Goal: Transaction & Acquisition: Book appointment/travel/reservation

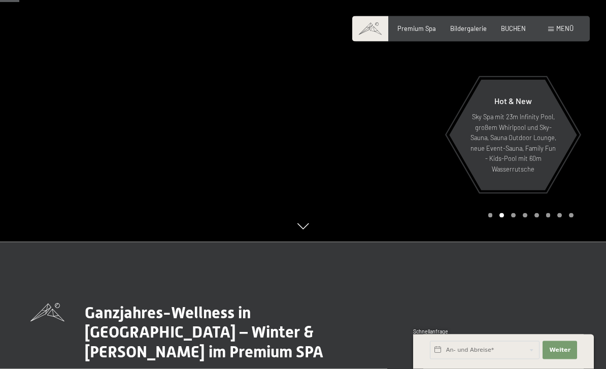
scroll to position [130, 0]
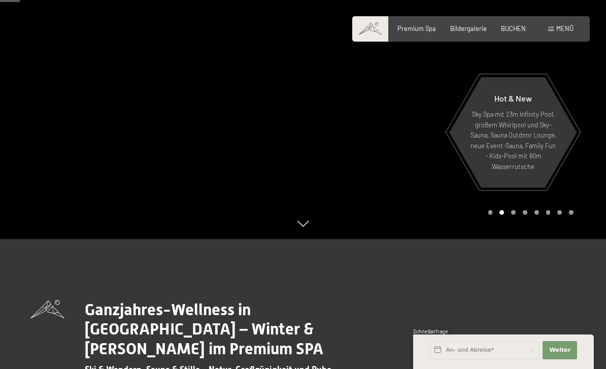
click at [518, 25] on span "BUCHEN" at bounding box center [513, 28] width 25 height 8
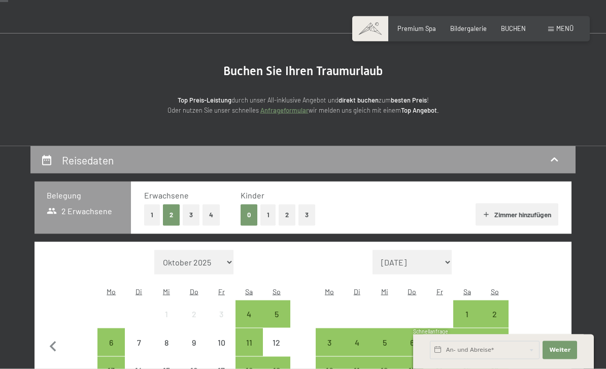
scroll to position [51, 0]
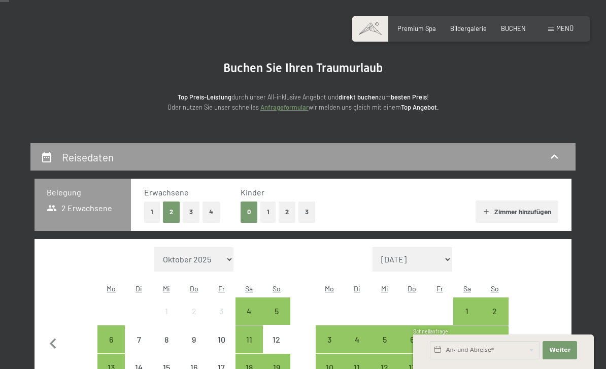
click at [287, 215] on button "2" at bounding box center [287, 211] width 17 height 21
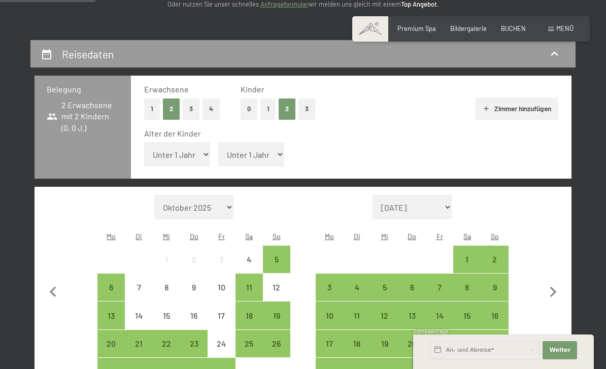
scroll to position [154, 0]
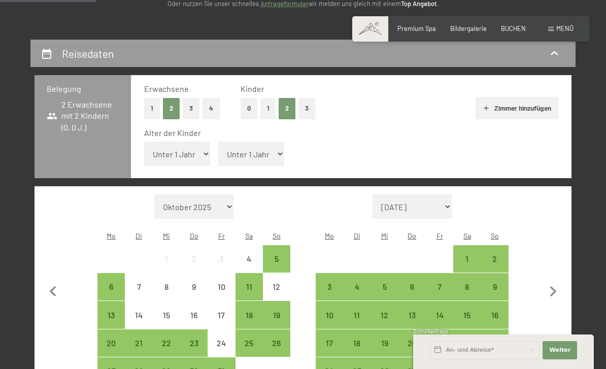
click at [164, 144] on select "Unter 1 Jahr 1 Jahr 2 Jahre 3 Jahre 4 Jahre 5 Jahre 6 Jahre 7 Jahre 8 Jahre 9 J…" at bounding box center [177, 154] width 66 height 24
click at [190, 110] on button "3" at bounding box center [191, 108] width 17 height 21
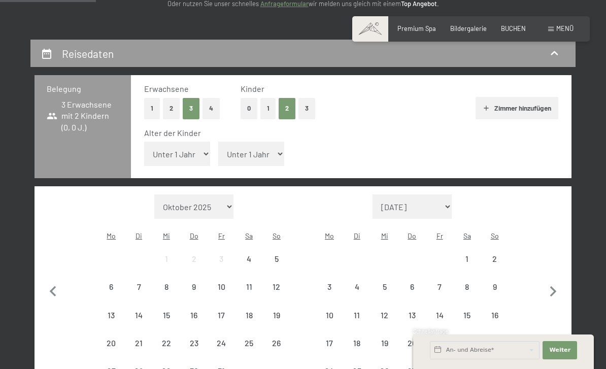
click at [269, 108] on button "1" at bounding box center [268, 108] width 16 height 21
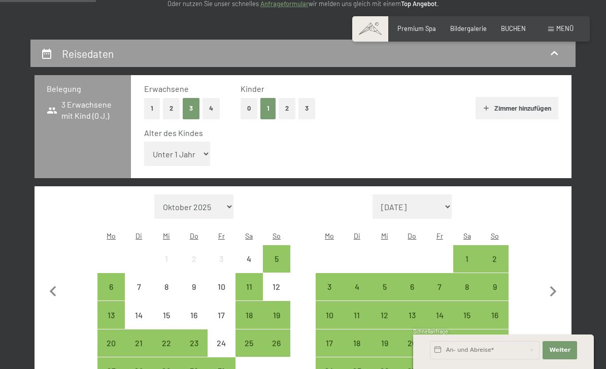
click at [164, 142] on select "Unter 1 Jahr 1 Jahr 2 Jahre 3 Jahre 4 Jahre 5 Jahre 6 Jahre 7 Jahre 8 Jahre 9 J…" at bounding box center [177, 154] width 66 height 24
select select "15"
click at [553, 281] on icon "button" at bounding box center [552, 291] width 21 height 21
select select "2025-11-01"
select select "2025-12-01"
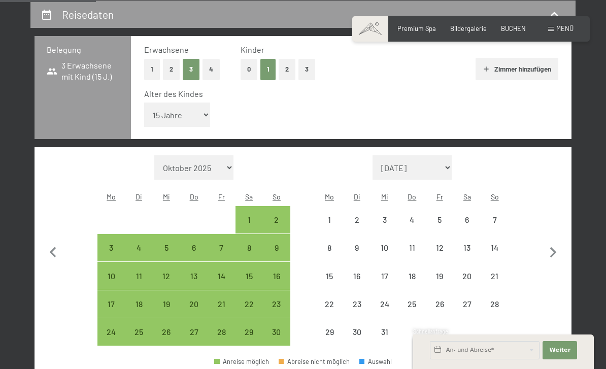
select select "2025-11-01"
select select "2025-12-01"
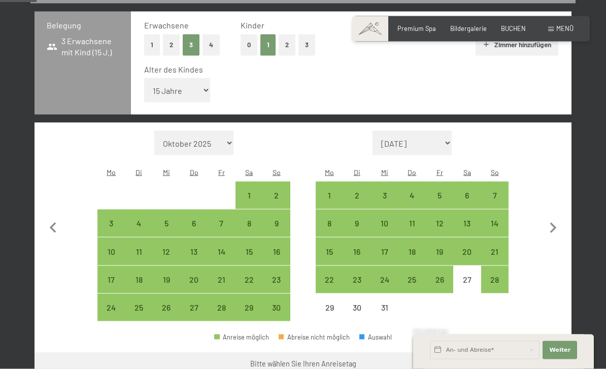
scroll to position [229, 0]
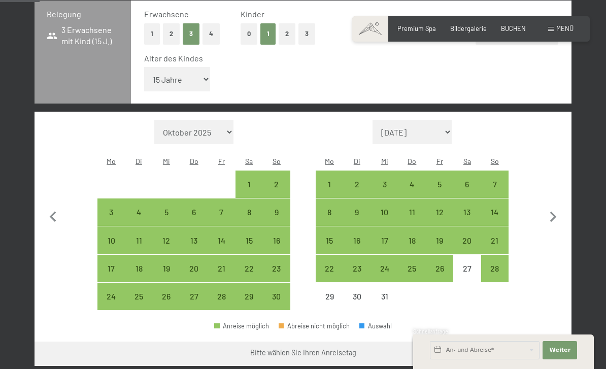
click at [436, 236] on div "19" at bounding box center [439, 248] width 25 height 25
select select "2025-11-01"
select select "2025-12-01"
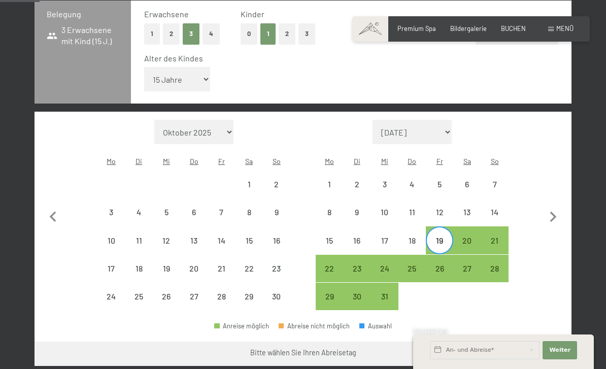
click at [498, 236] on div "21" at bounding box center [494, 248] width 25 height 25
select select "2025-11-01"
select select "2025-12-01"
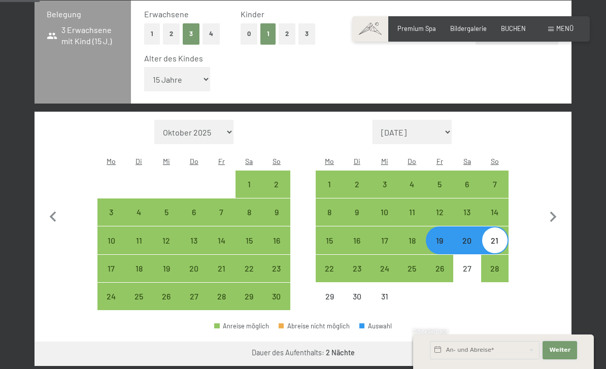
click at [559, 354] on span "Weiter" at bounding box center [559, 350] width 21 height 8
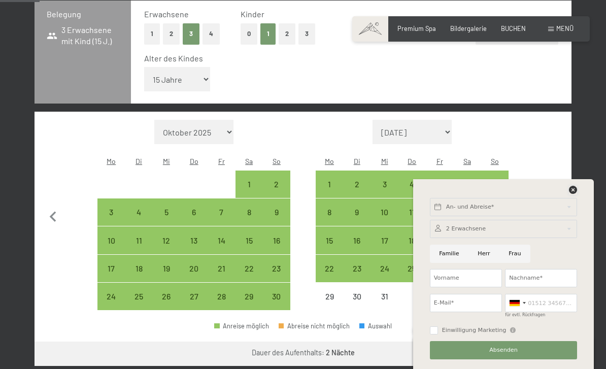
click at [570, 194] on icon at bounding box center [573, 190] width 8 height 8
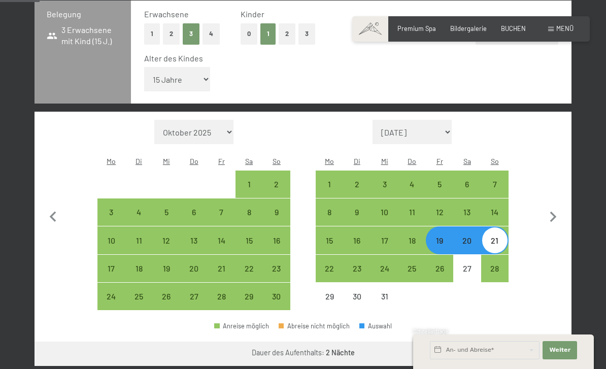
click at [526, 341] on button "Weiter zu „Zimmer“" at bounding box center [525, 353] width 91 height 24
select select "2025-11-01"
select select "2025-12-01"
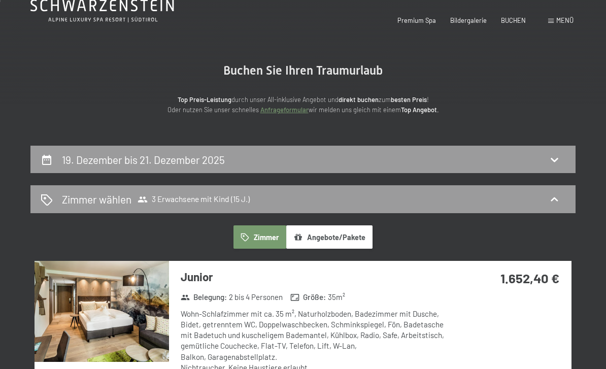
scroll to position [0, 0]
